Goal: Task Accomplishment & Management: Use online tool/utility

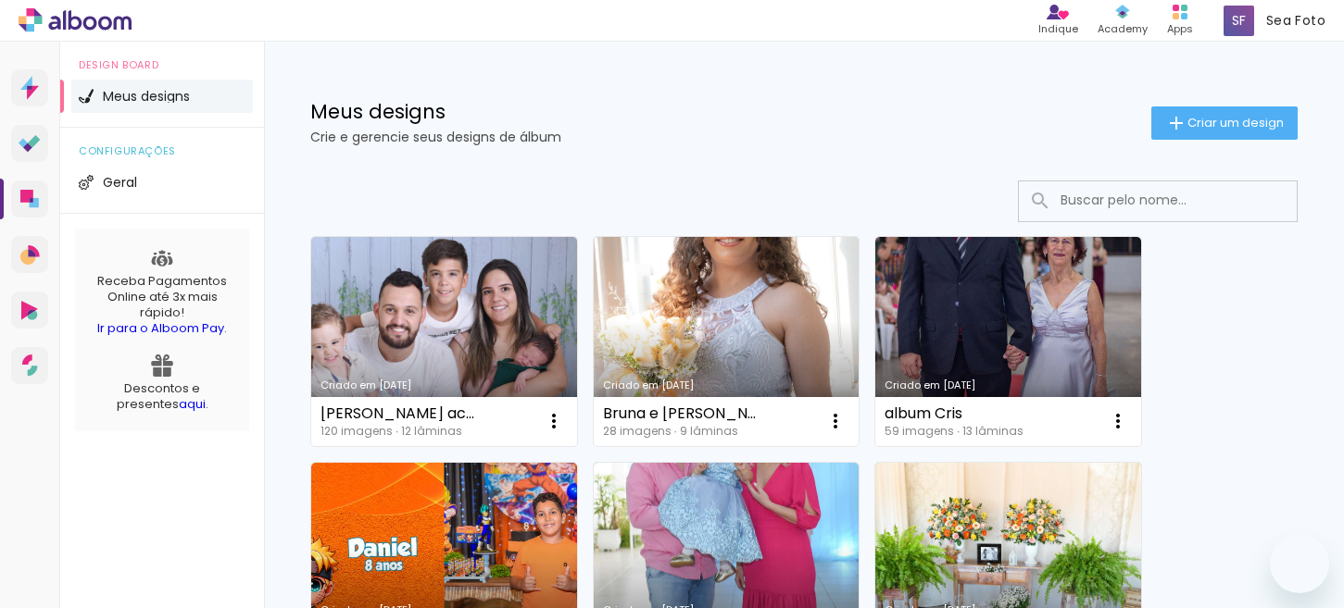
drag, startPoint x: 0, startPoint y: 0, endPoint x: 800, endPoint y: 300, distance: 854.5
click at [801, 300] on link "Criado em [DATE]" at bounding box center [727, 341] width 266 height 209
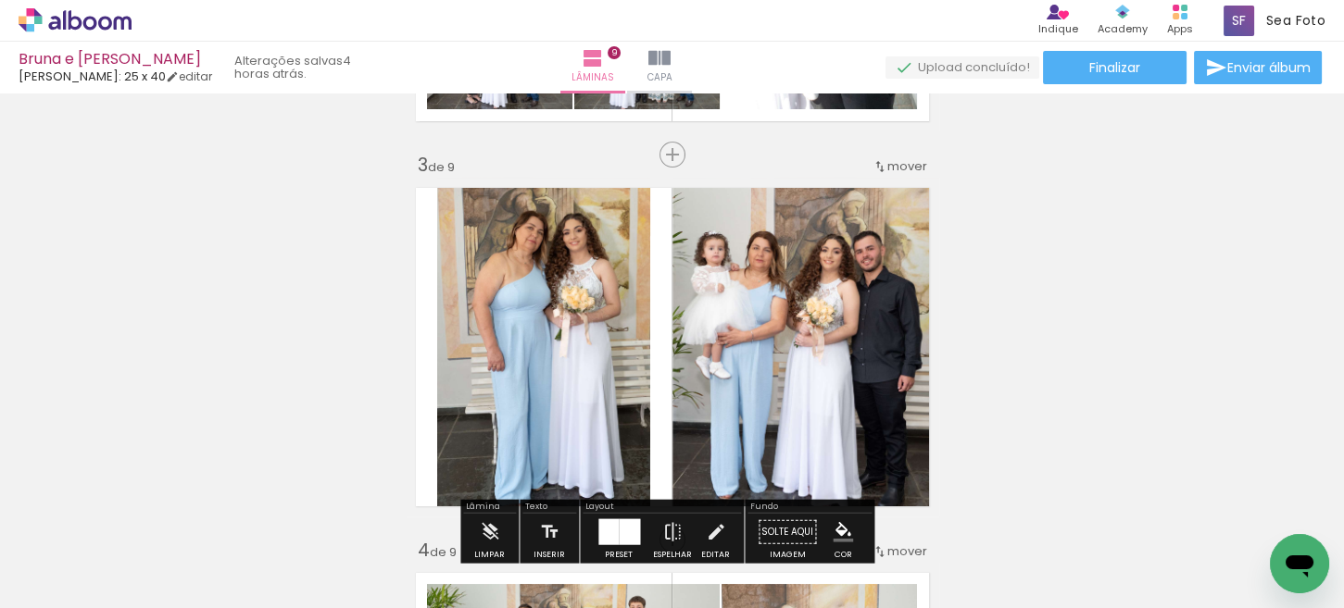
scroll to position [1203, 0]
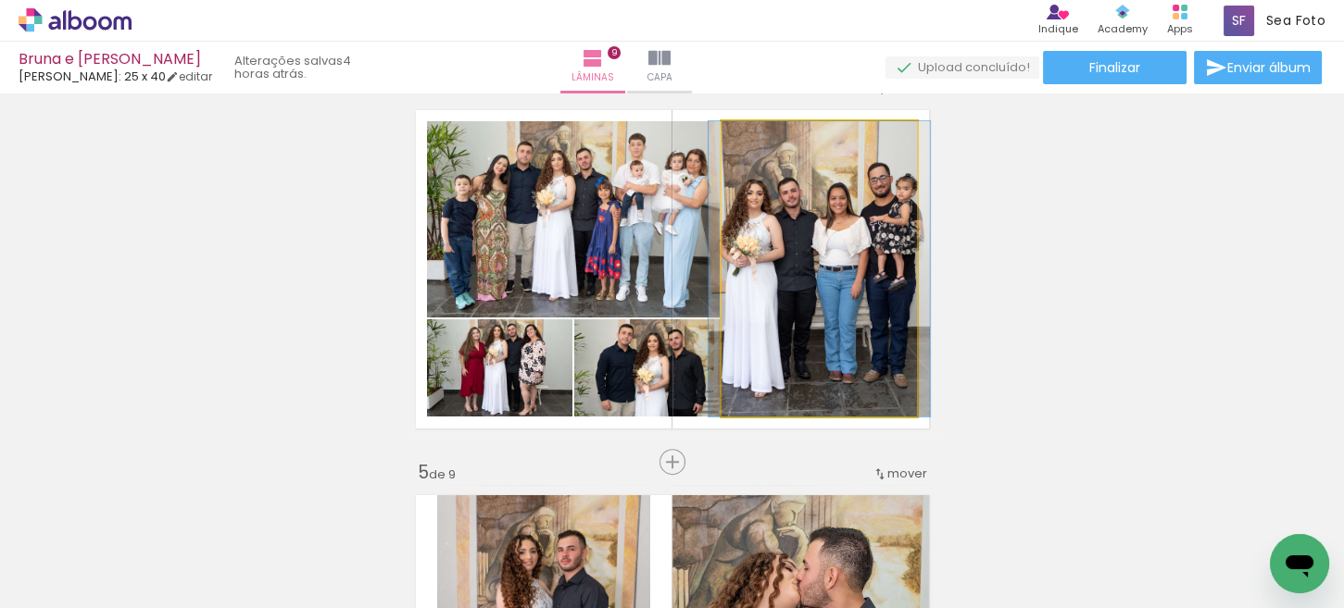
click at [820, 307] on quentale-photo at bounding box center [818, 268] width 195 height 295
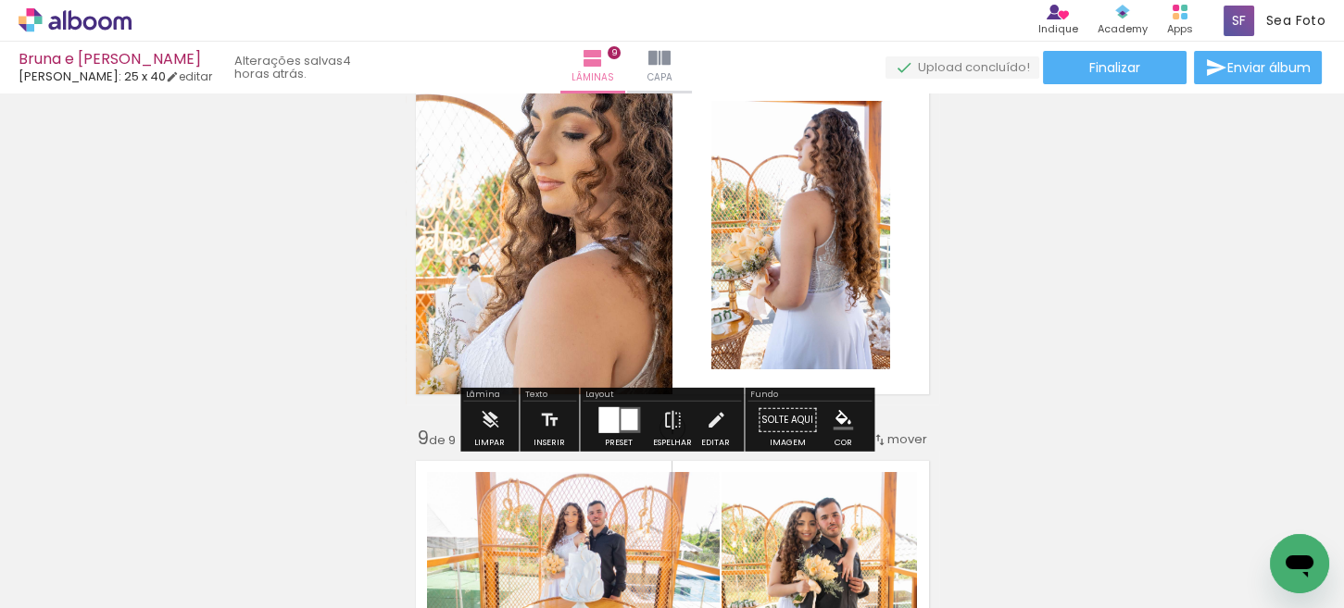
scroll to position [3334, 0]
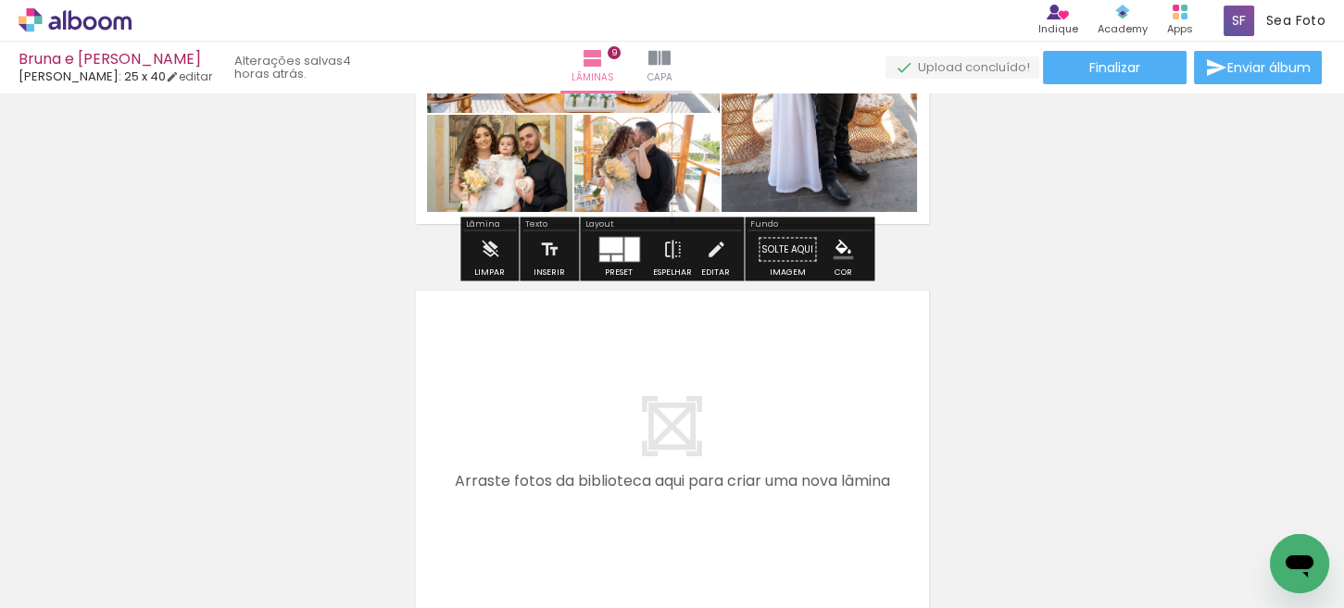
click at [81, 22] on icon at bounding box center [75, 20] width 113 height 24
